Goal: Check status: Check status

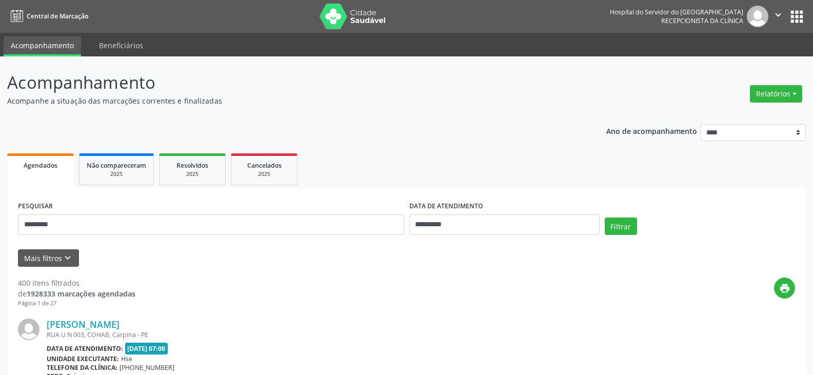
select select "*"
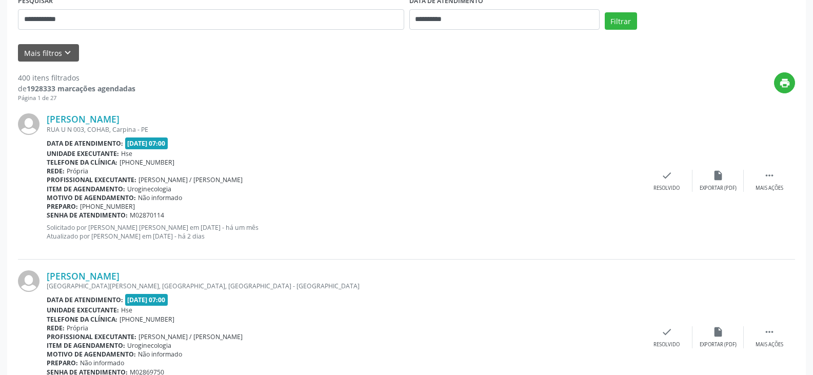
type input "**********"
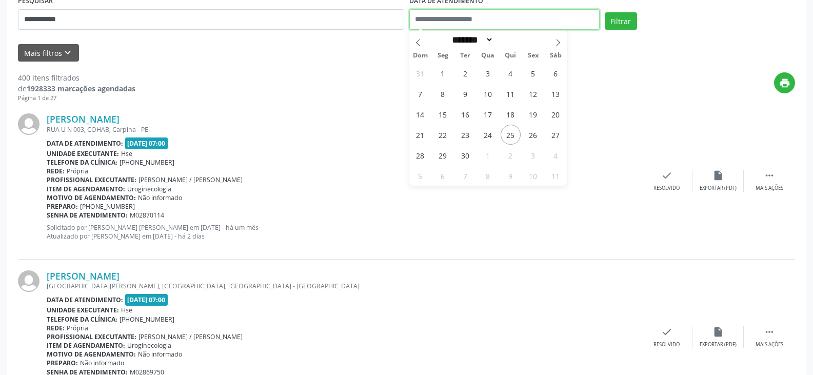
click at [605, 12] on button "Filtrar" at bounding box center [621, 20] width 32 height 17
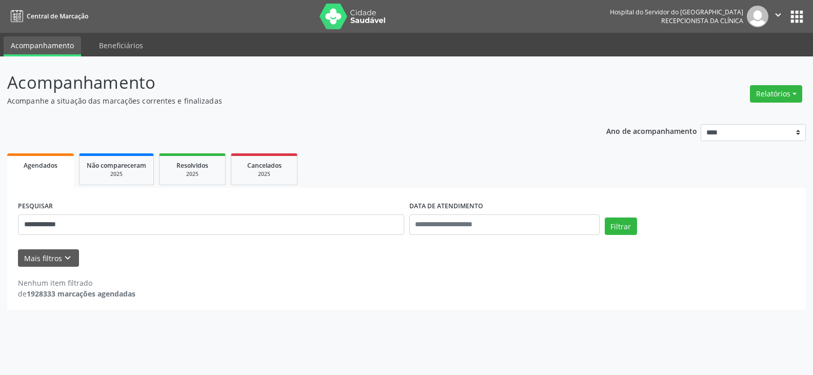
scroll to position [0, 0]
click at [194, 266] on div "**********" at bounding box center [410, 249] width 807 height 122
click at [203, 173] on div "2025" at bounding box center [192, 174] width 51 height 8
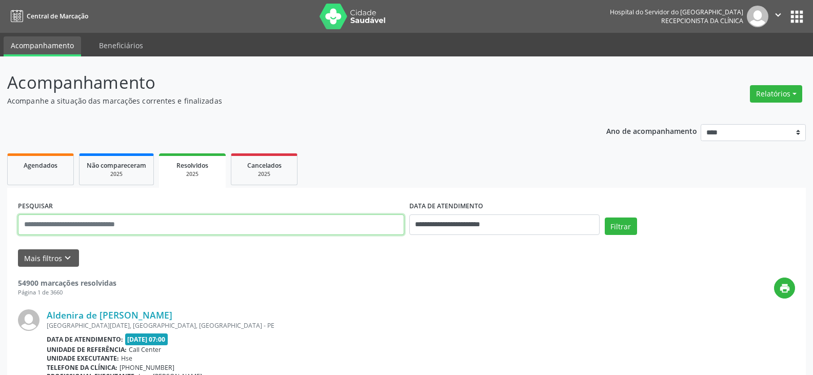
click at [157, 224] on input "text" at bounding box center [211, 224] width 386 height 21
paste input "**********"
type input "**********"
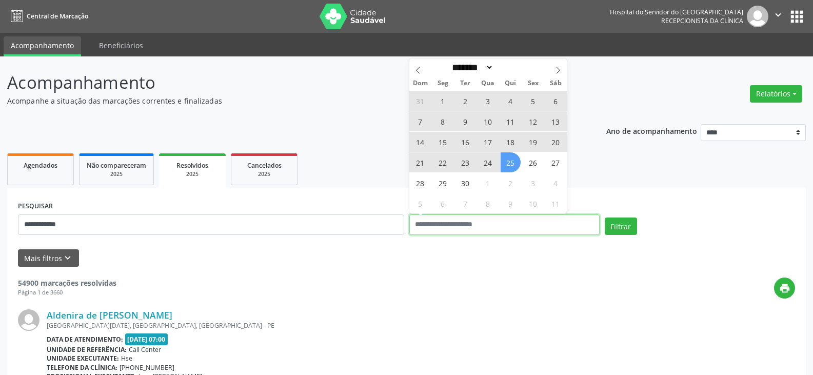
select select "*"
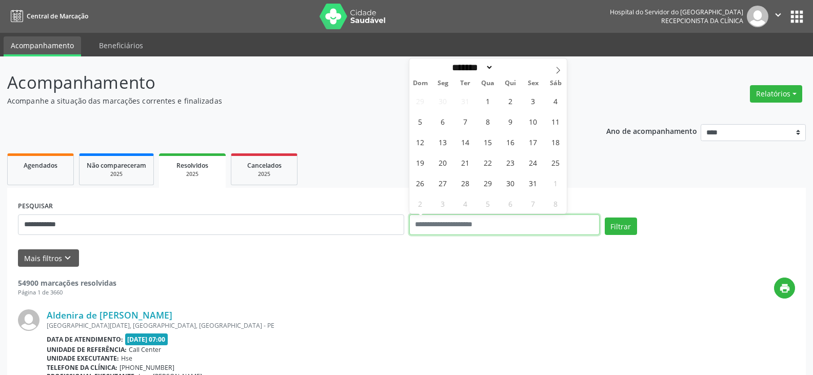
click at [605, 218] on button "Filtrar" at bounding box center [621, 226] width 32 height 17
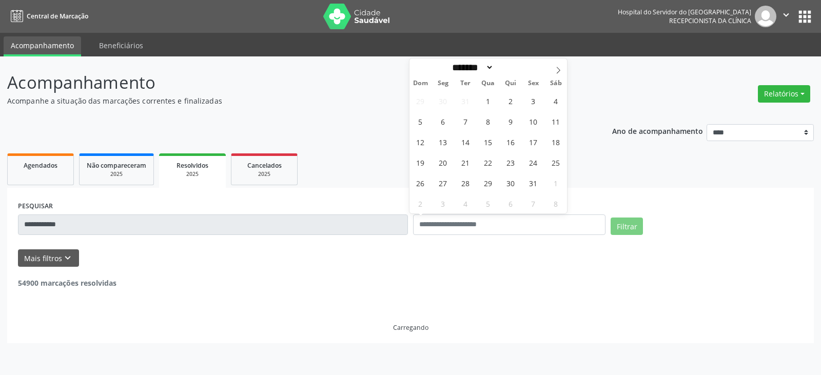
click at [314, 294] on div "Carregando" at bounding box center [410, 310] width 785 height 44
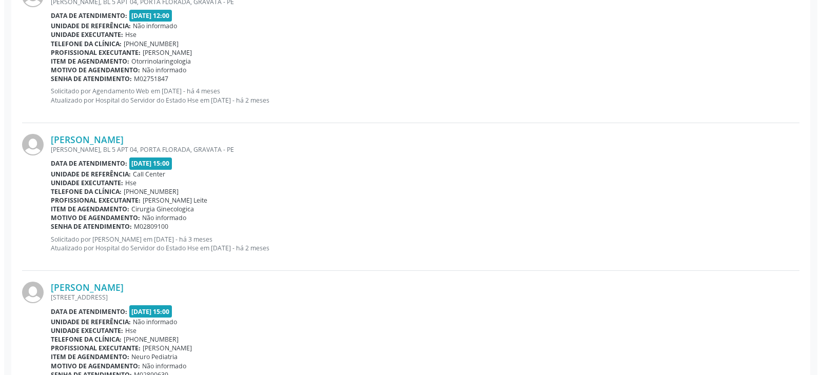
scroll to position [542, 0]
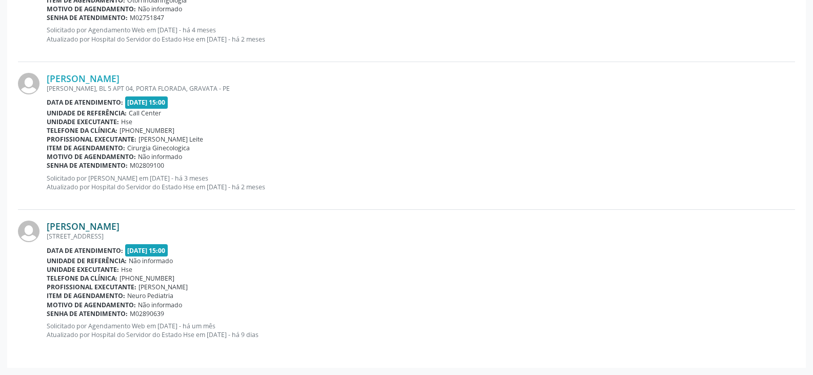
click at [120, 230] on link "[PERSON_NAME]" at bounding box center [83, 226] width 73 height 11
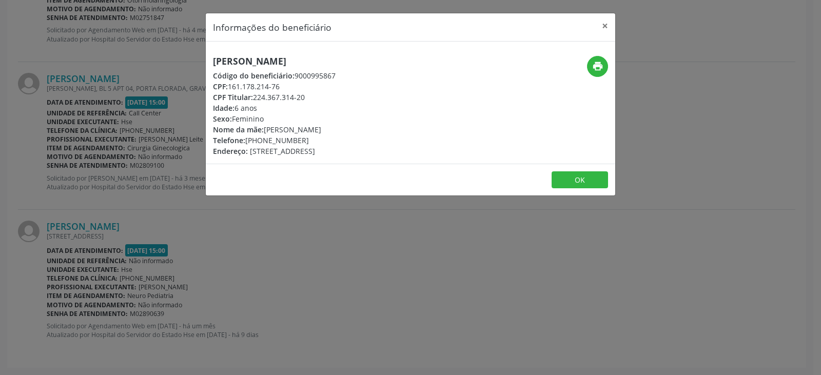
drag, startPoint x: 324, startPoint y: 61, endPoint x: 213, endPoint y: 62, distance: 110.8
click at [213, 62] on h5 "[PERSON_NAME]" at bounding box center [274, 61] width 123 height 11
copy h5 "[PERSON_NAME]"
click at [595, 64] on icon "print" at bounding box center [597, 66] width 11 height 11
click at [274, 100] on div "CPF Titular: 224.367.314-20" at bounding box center [274, 97] width 123 height 11
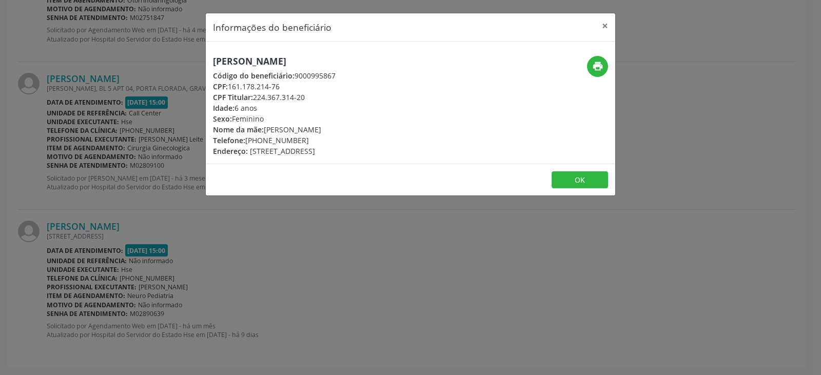
drag, startPoint x: 321, startPoint y: 93, endPoint x: 255, endPoint y: 96, distance: 66.3
click at [255, 96] on div "CPF Titular: 224.367.314-20" at bounding box center [274, 97] width 123 height 11
copy div "224.367.314-20"
